Goal: Transaction & Acquisition: Purchase product/service

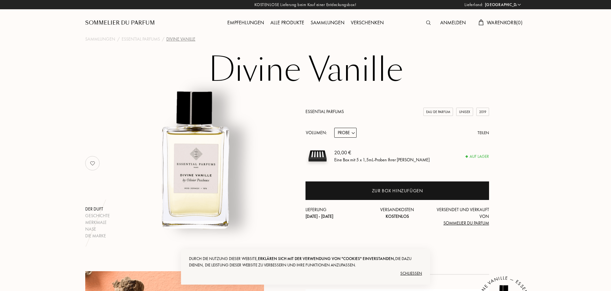
select select "DE"
click at [347, 131] on select "Probe 10mL 100mL 150mL" at bounding box center [345, 133] width 22 height 10
select select "2"
click at [334, 128] on select "Probe 10mL 100mL 150mL" at bounding box center [345, 133] width 22 height 10
select select "2"
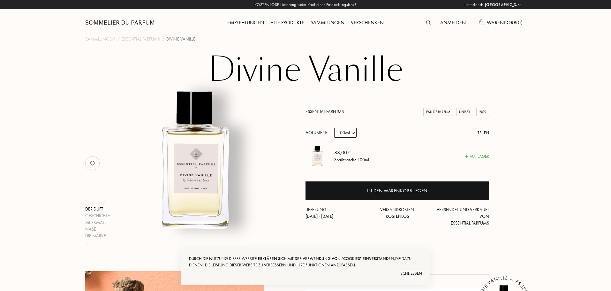
click at [347, 131] on select "Probe 10mL 100mL 150mL" at bounding box center [345, 133] width 22 height 10
select select "3"
click at [334, 128] on select "Probe 10mL 100mL 150mL" at bounding box center [345, 133] width 22 height 10
select select "3"
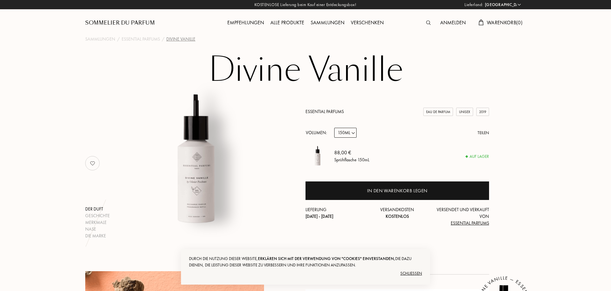
click at [349, 134] on select "Probe 10mL 100mL 150mL" at bounding box center [345, 133] width 22 height 10
select select "2"
click at [334, 128] on select "Probe 10mL 100mL 150mL" at bounding box center [345, 133] width 22 height 10
select select "2"
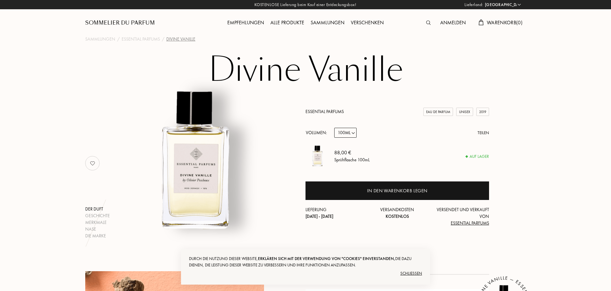
click at [346, 129] on select "Probe 10mL 100mL 150mL" at bounding box center [345, 133] width 22 height 10
click at [334, 128] on select "Probe 10mL 100mL 150mL" at bounding box center [345, 133] width 22 height 10
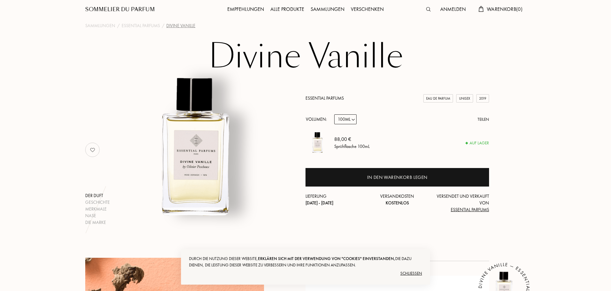
scroll to position [11, 0]
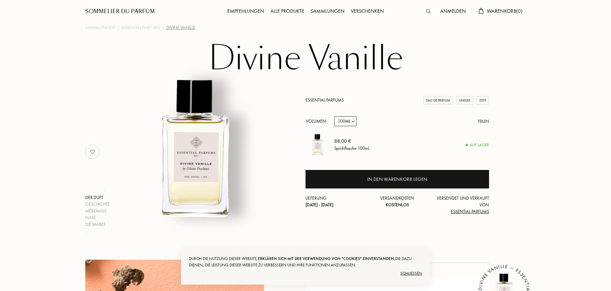
drag, startPoint x: 71, startPoint y: 113, endPoint x: 82, endPoint y: 104, distance: 14.5
